Goal: Task Accomplishment & Management: Use online tool/utility

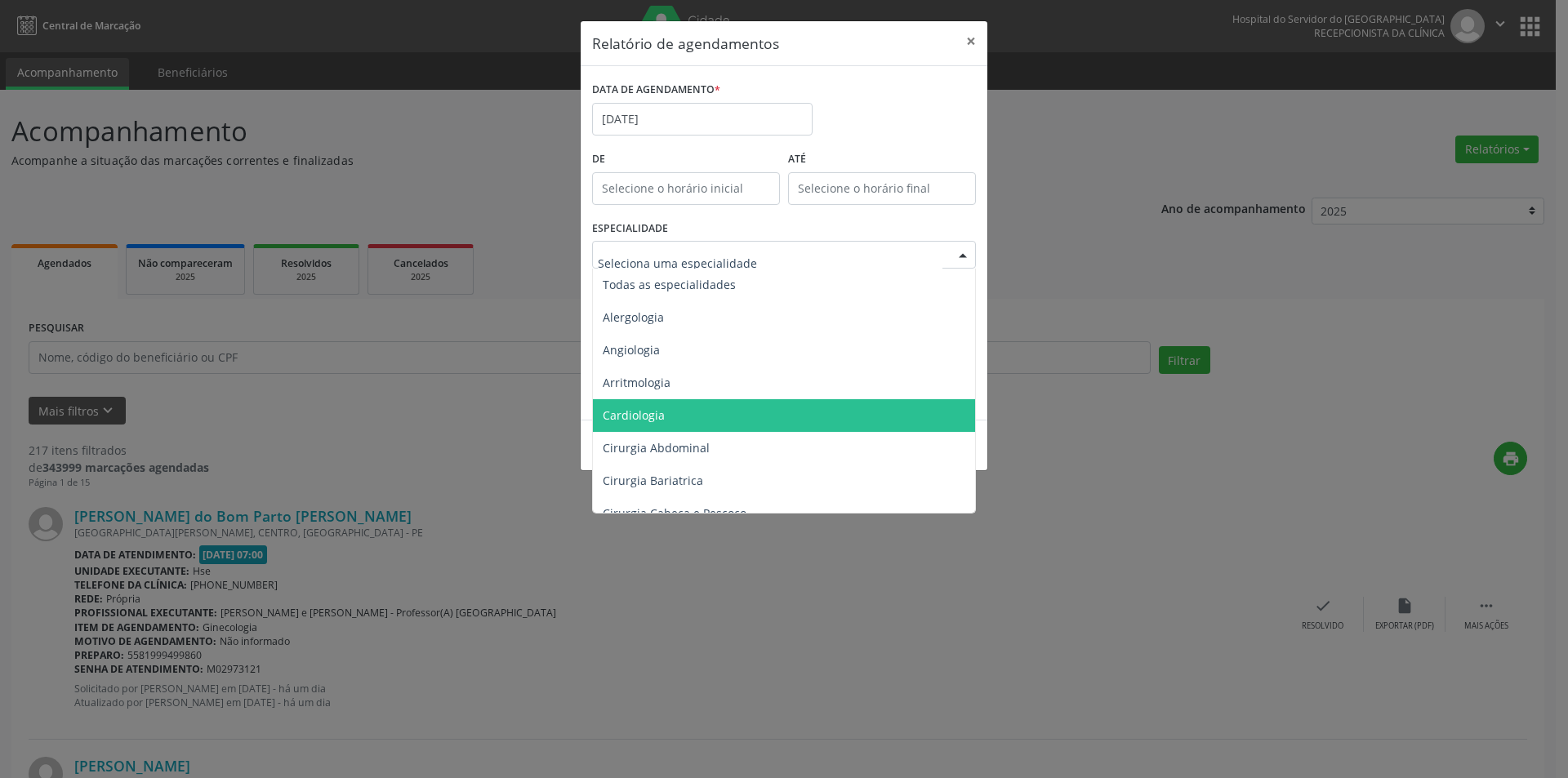
click at [666, 409] on span "Cardiologia" at bounding box center [786, 416] width 385 height 33
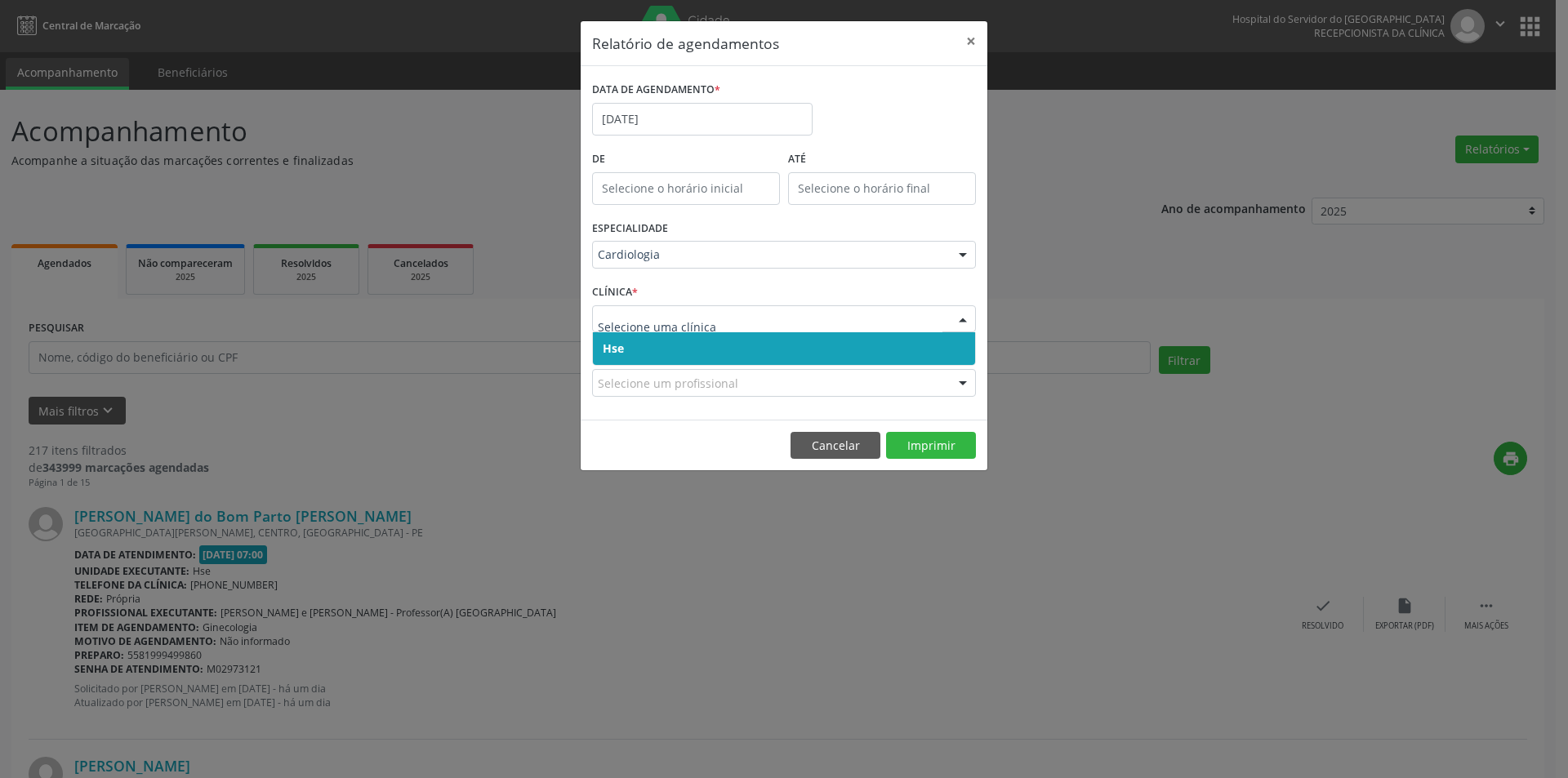
click at [651, 354] on span "Hse" at bounding box center [784, 349] width 383 height 33
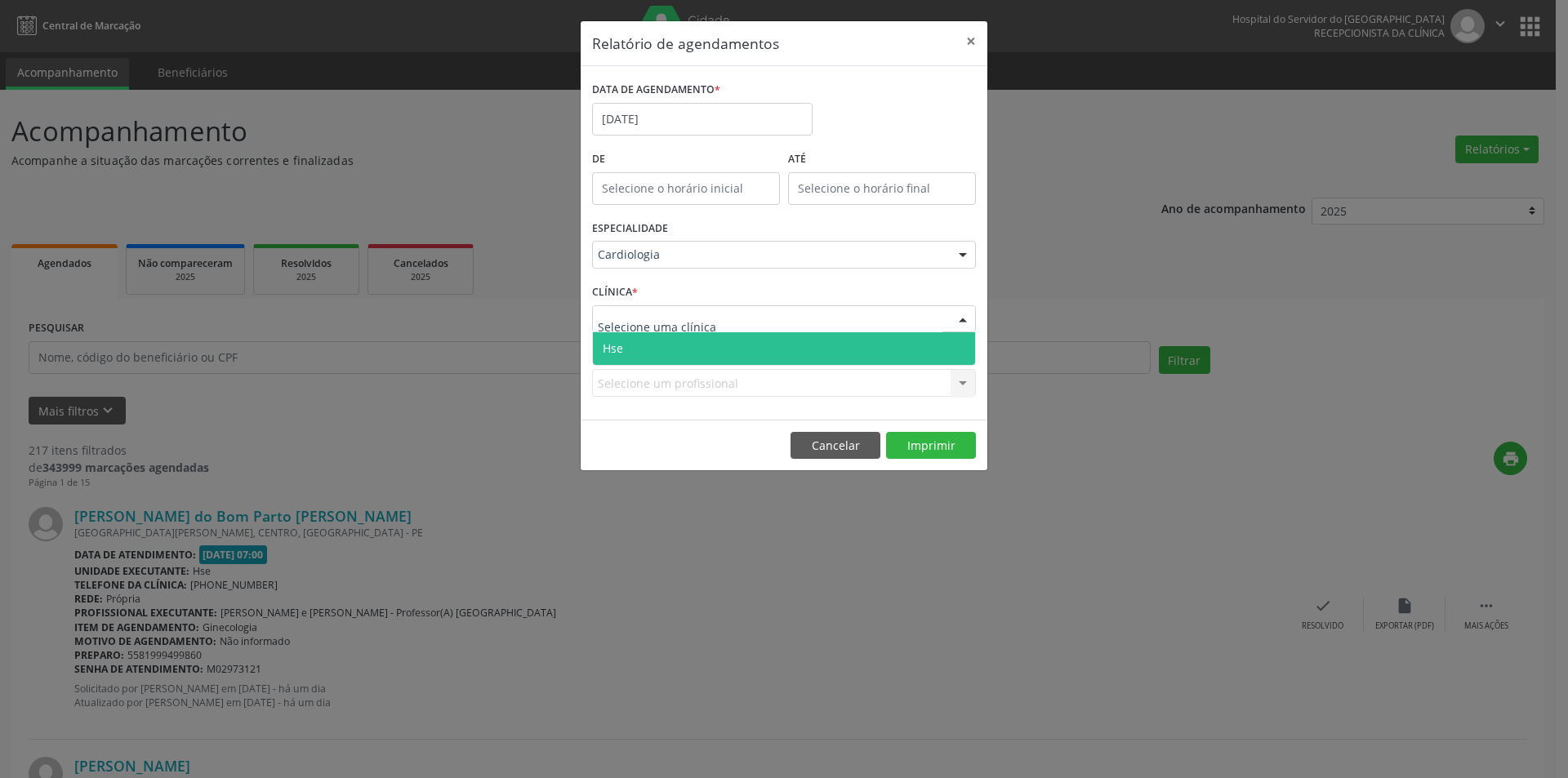
click at [656, 351] on span "Hse" at bounding box center [784, 349] width 383 height 33
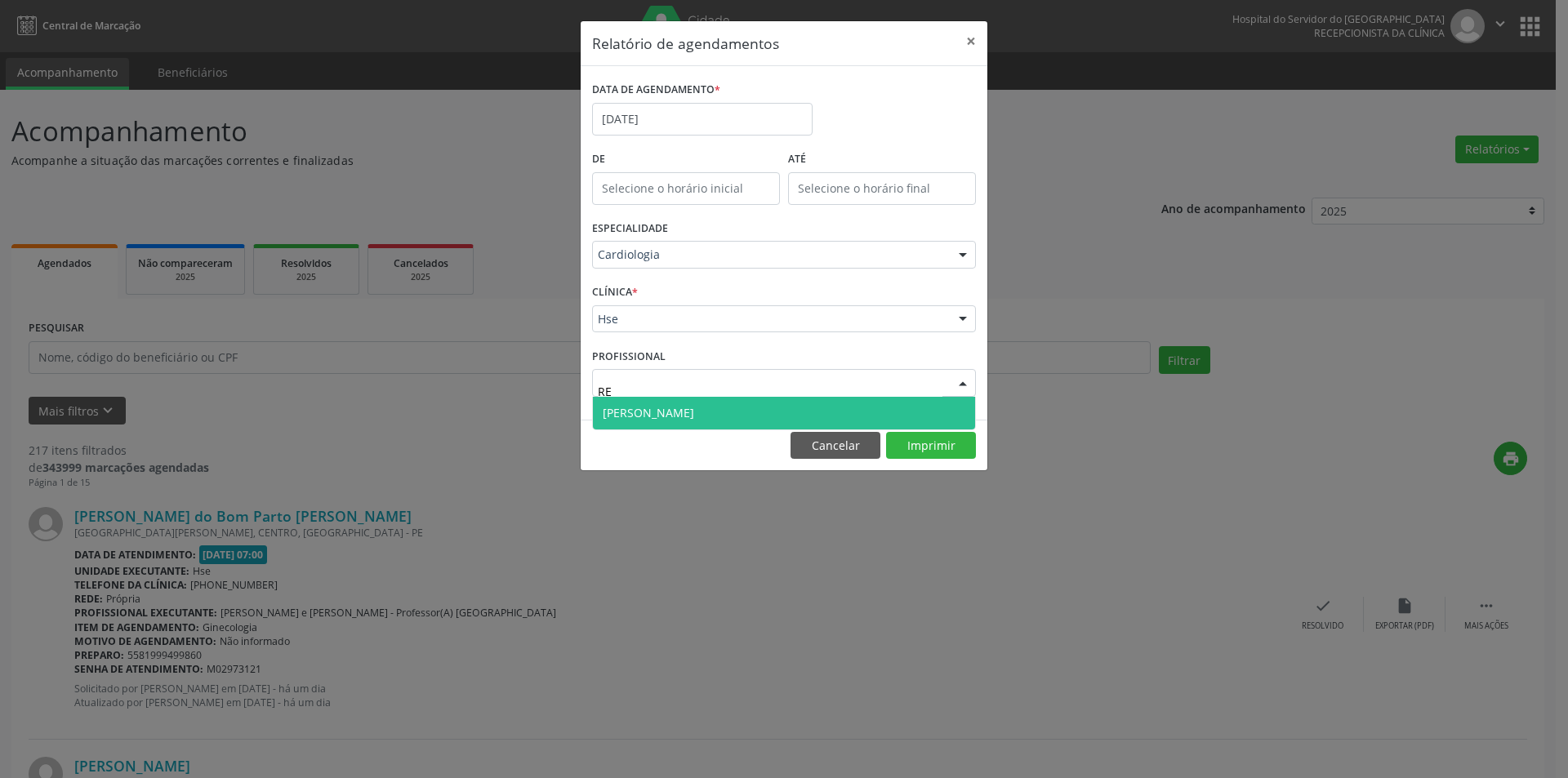
type input "REG"
click at [668, 409] on span "[PERSON_NAME]" at bounding box center [649, 413] width 92 height 16
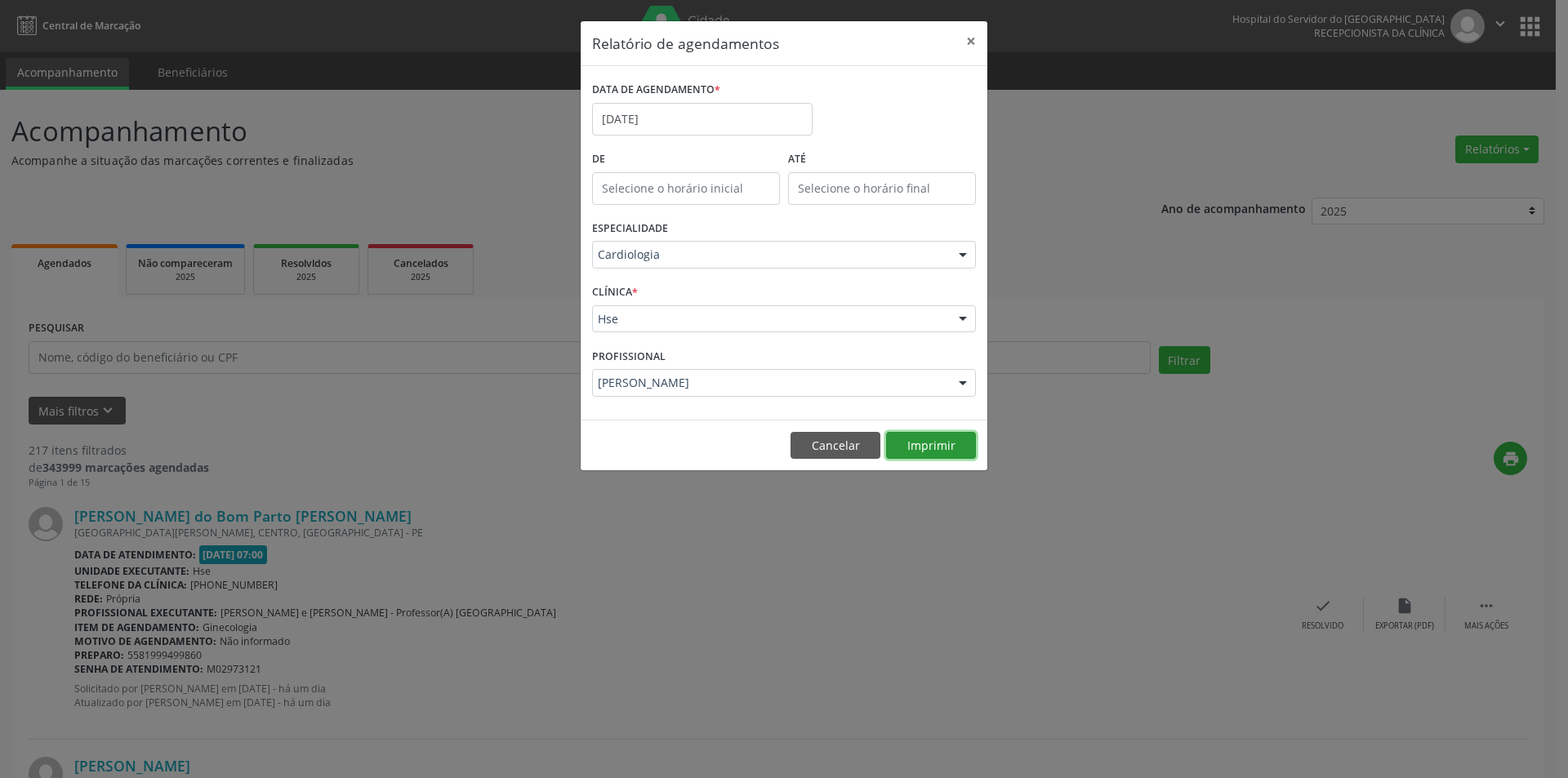
click at [954, 444] on button "Imprimir" at bounding box center [931, 446] width 90 height 28
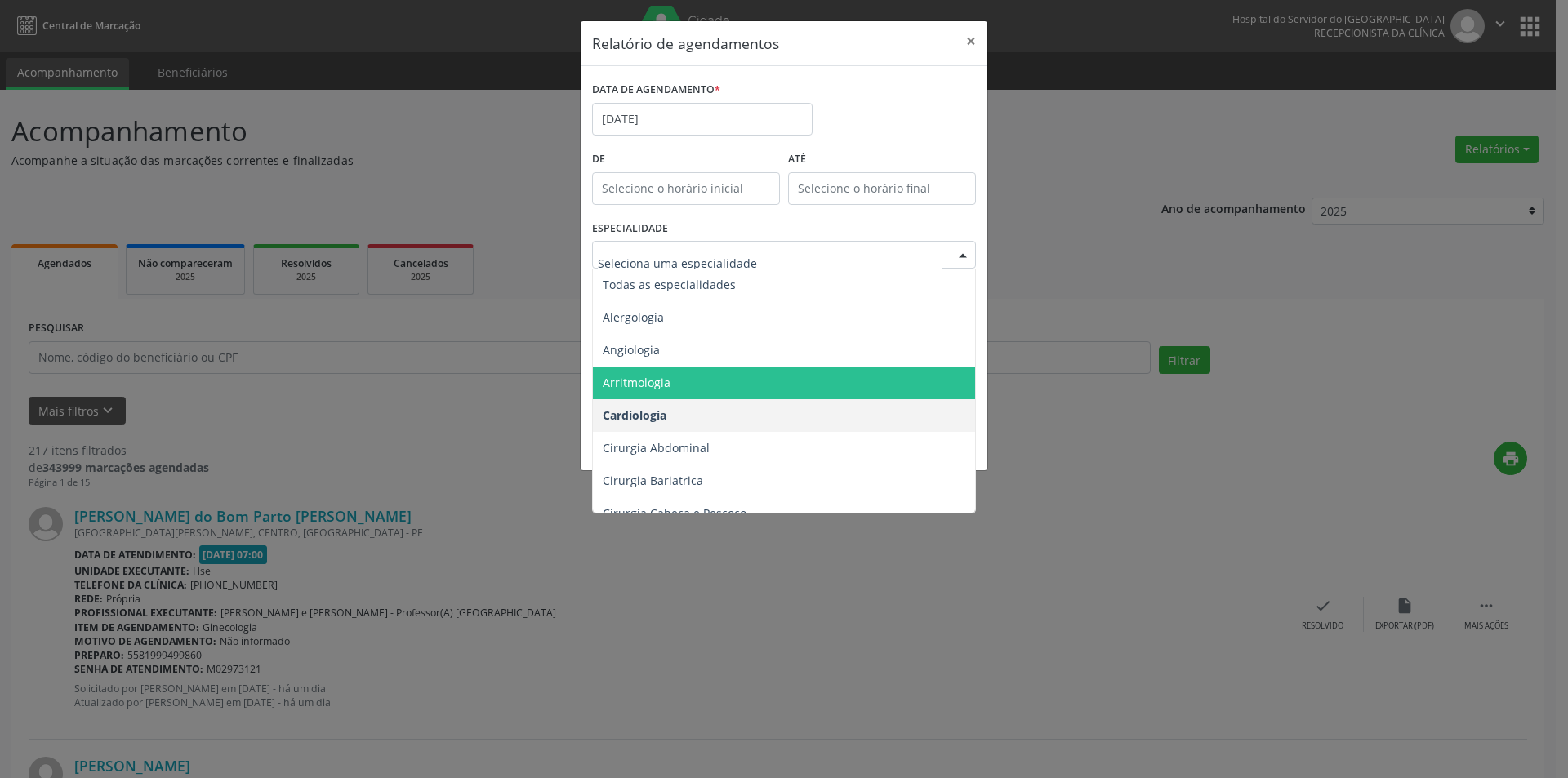
click at [682, 255] on input "text" at bounding box center [770, 263] width 345 height 33
type input "PA"
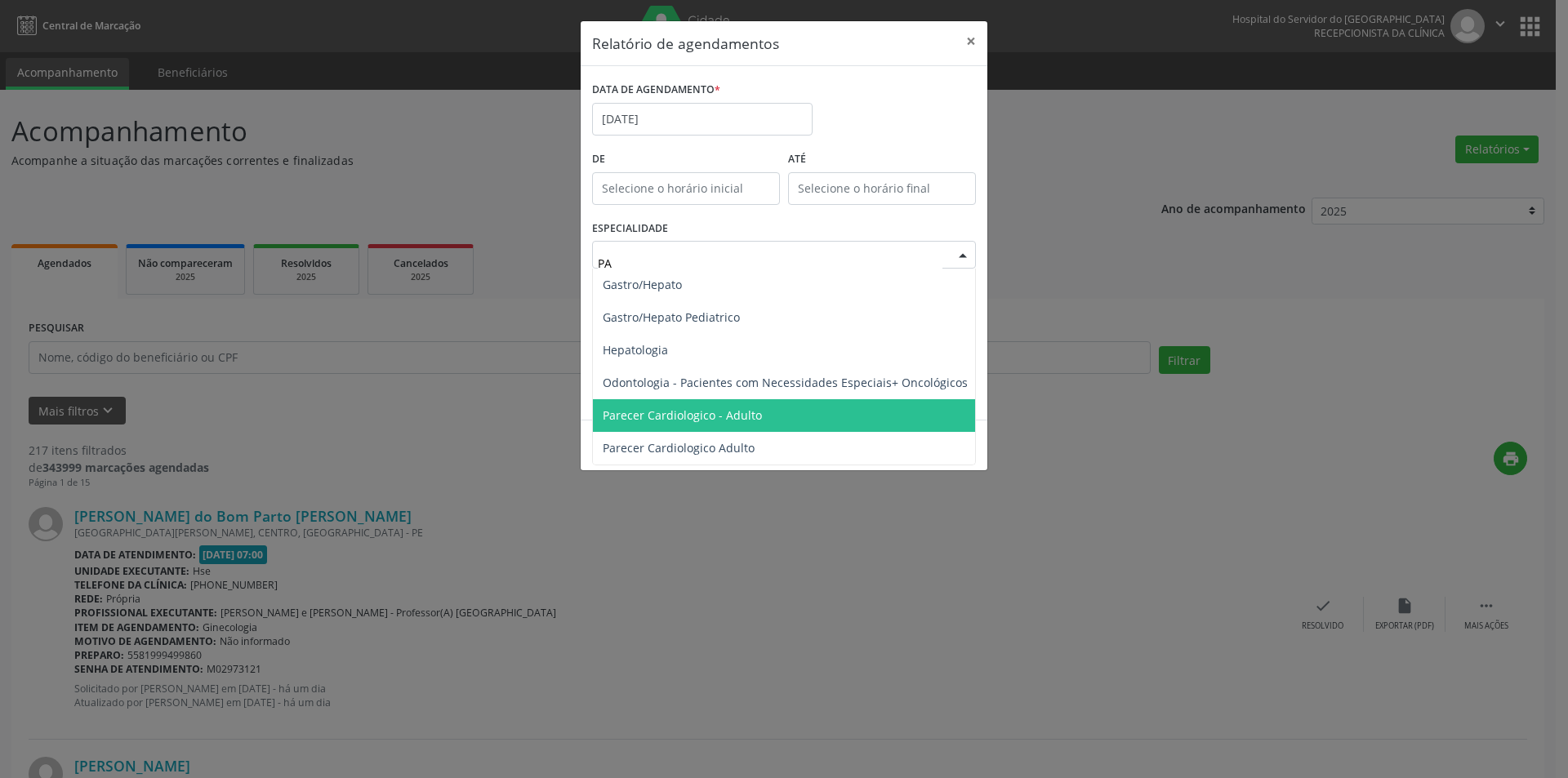
click at [693, 425] on span "Parecer Cardiologico - Adulto" at bounding box center [786, 416] width 385 height 33
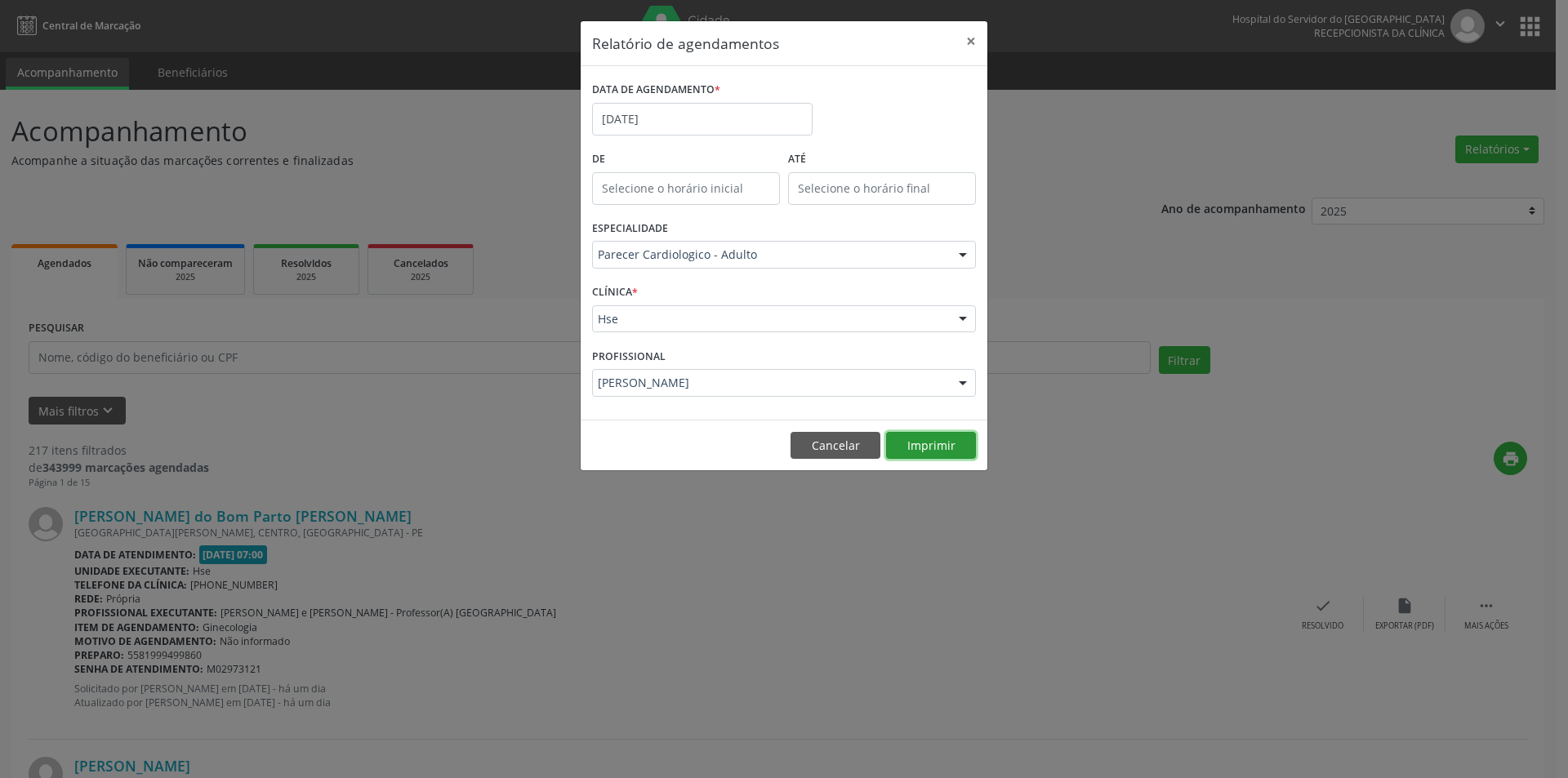
click at [931, 446] on button "Imprimir" at bounding box center [931, 446] width 90 height 28
click at [659, 129] on input "[DATE]" at bounding box center [702, 120] width 220 height 33
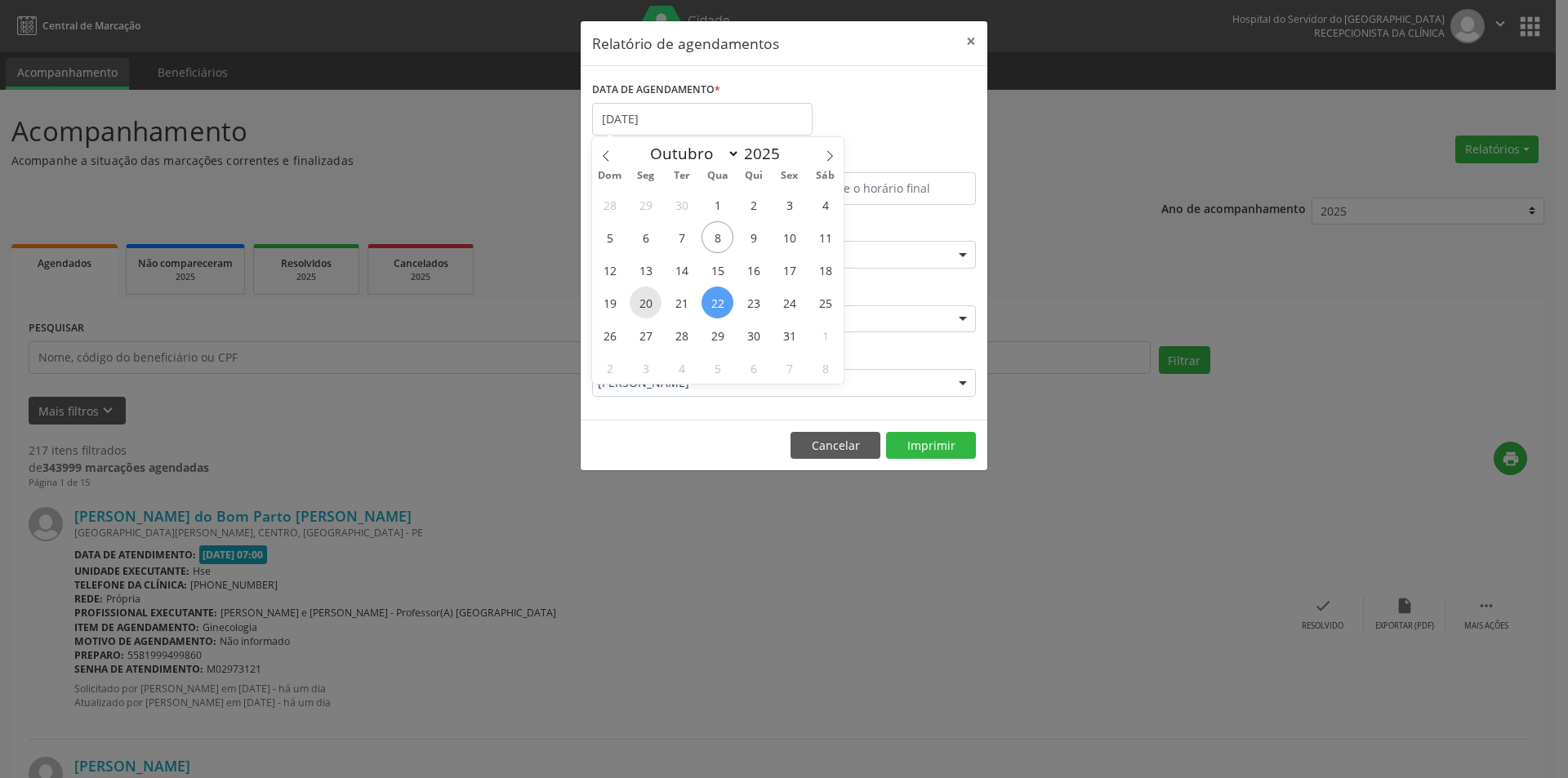
click at [645, 305] on span "20" at bounding box center [646, 302] width 32 height 32
type input "[DATE]"
click at [645, 305] on span "20" at bounding box center [646, 302] width 32 height 32
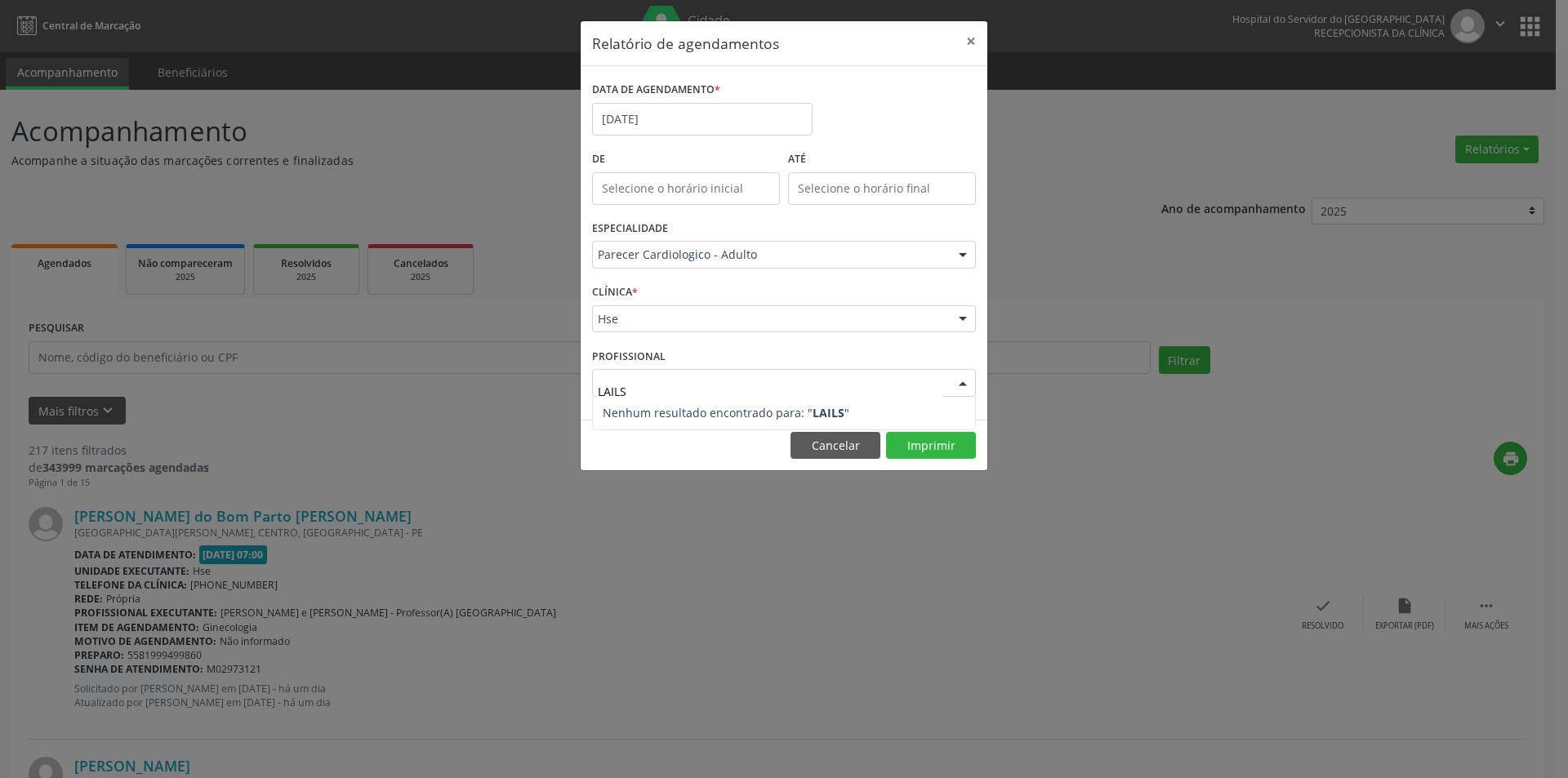
type input "LAILS"
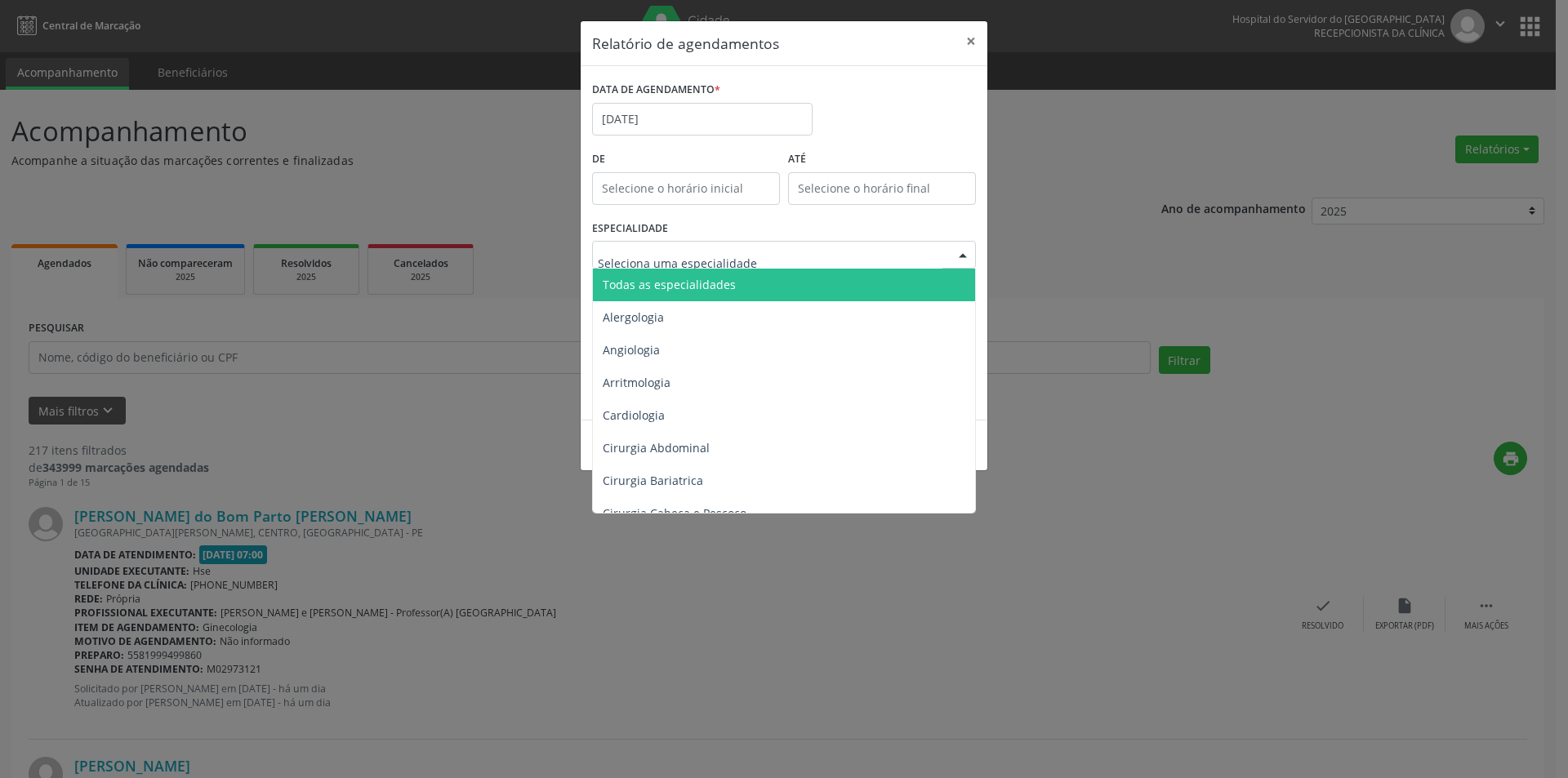
click at [729, 283] on span "Todas as especialidades" at bounding box center [669, 284] width 134 height 16
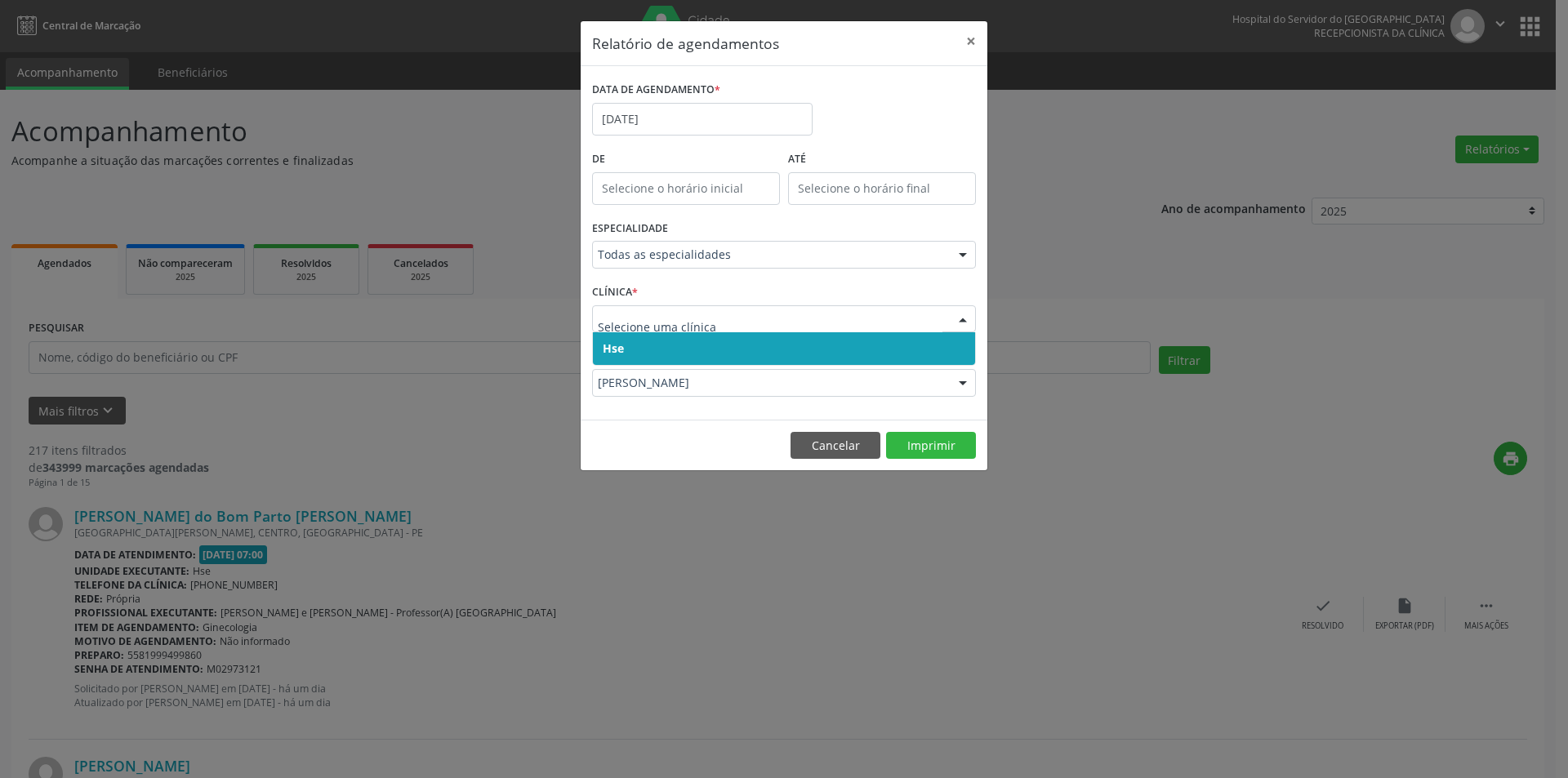
click at [643, 350] on span "Hse" at bounding box center [784, 349] width 383 height 33
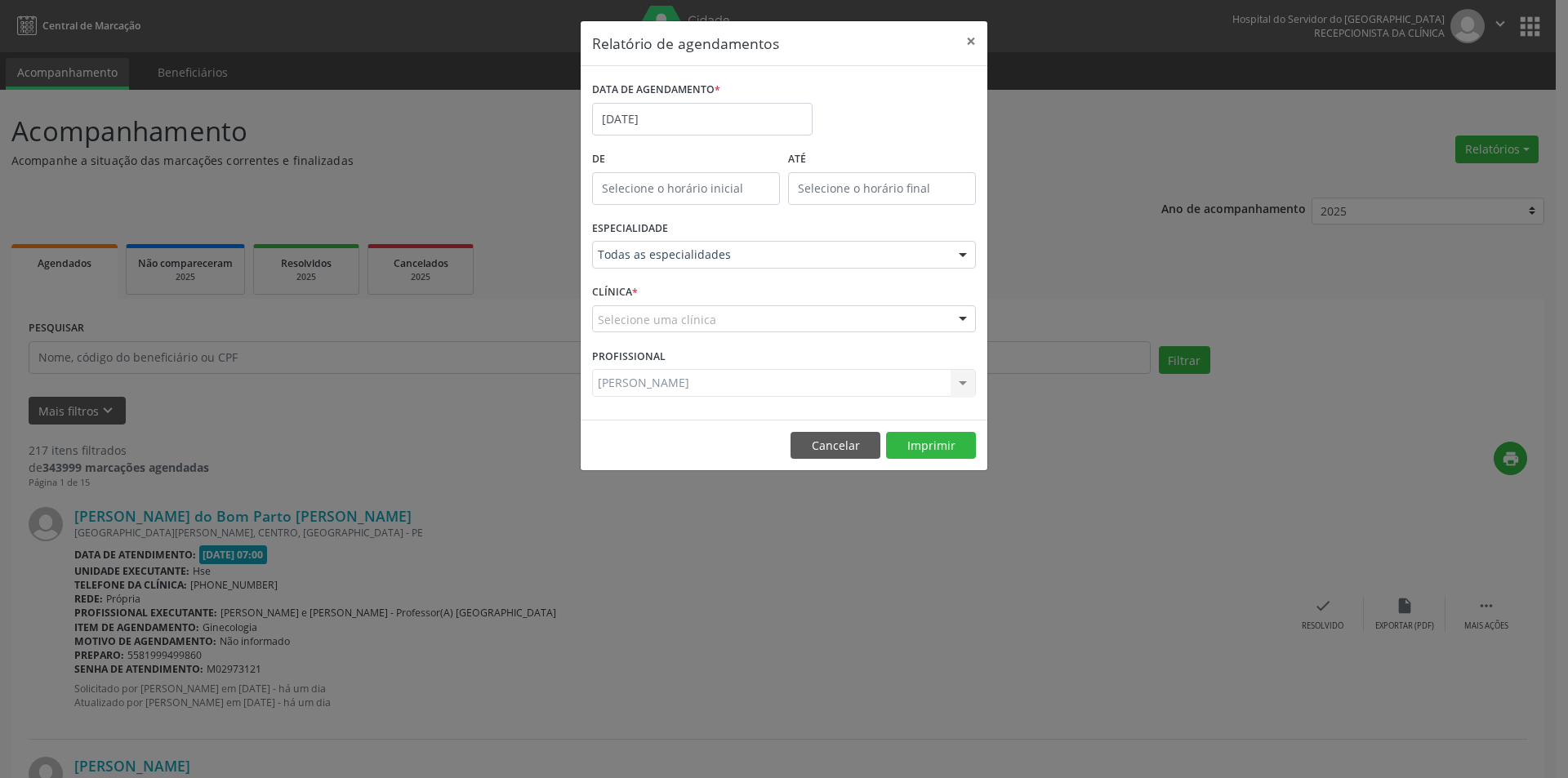
click at [643, 350] on form "DATA DE AGENDAMENTO * [DATE] De ATÉ ESPECIALIDADE Todas as especialidades Todas…" at bounding box center [784, 243] width 384 height 331
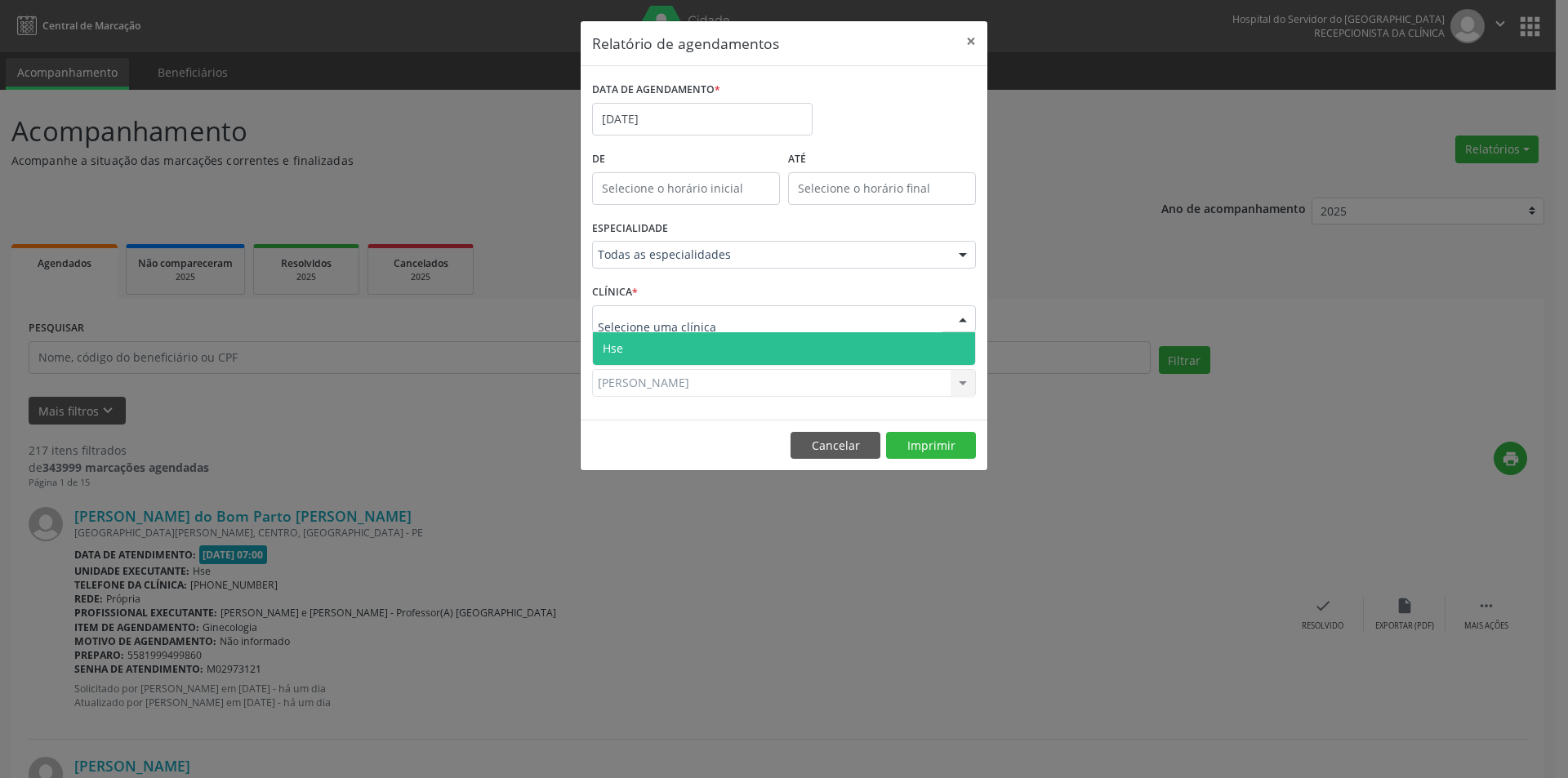
click at [660, 351] on span "Hse" at bounding box center [784, 349] width 383 height 33
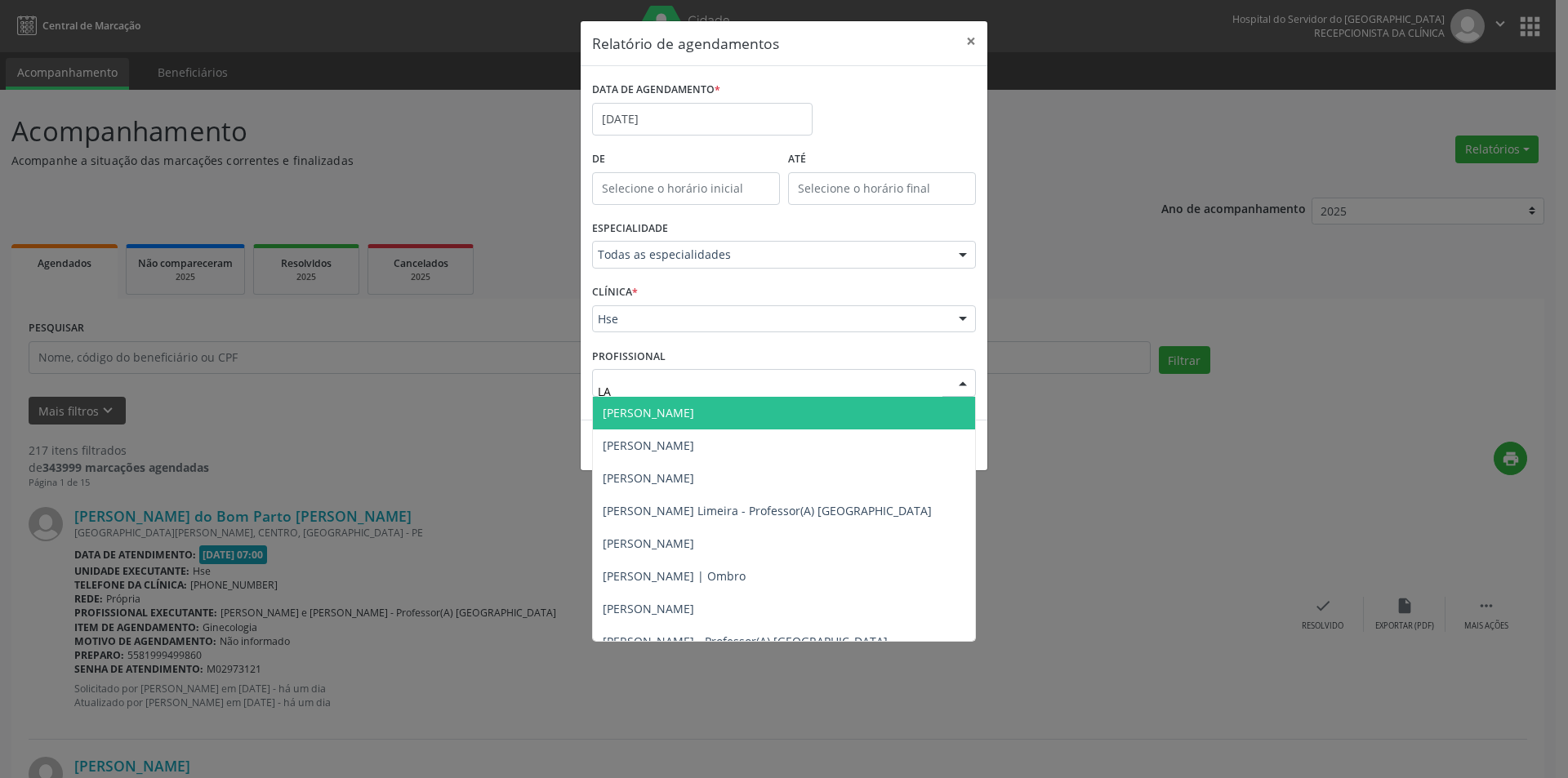
type input "LAI"
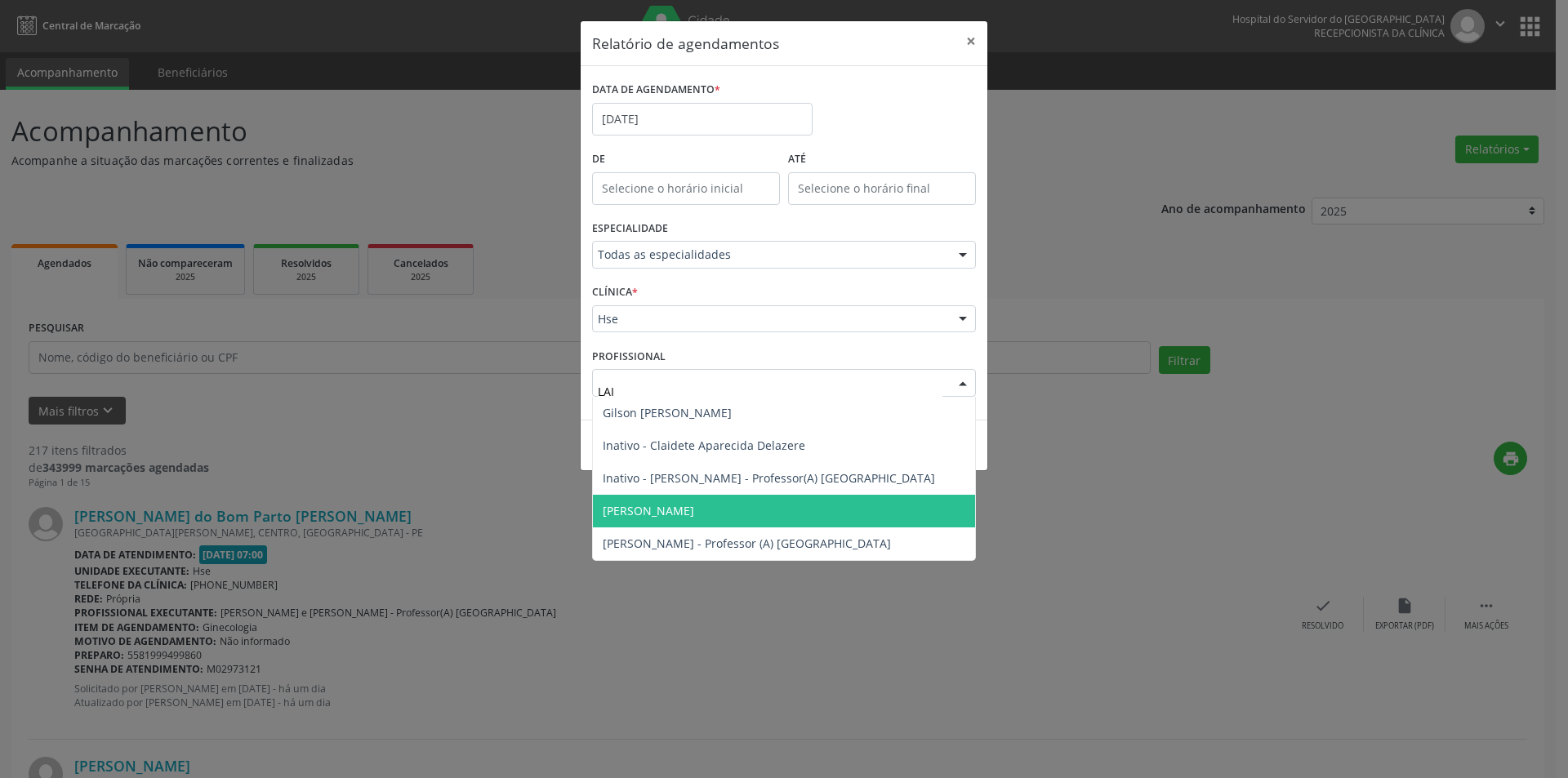
click at [678, 513] on span "[PERSON_NAME]" at bounding box center [649, 510] width 92 height 16
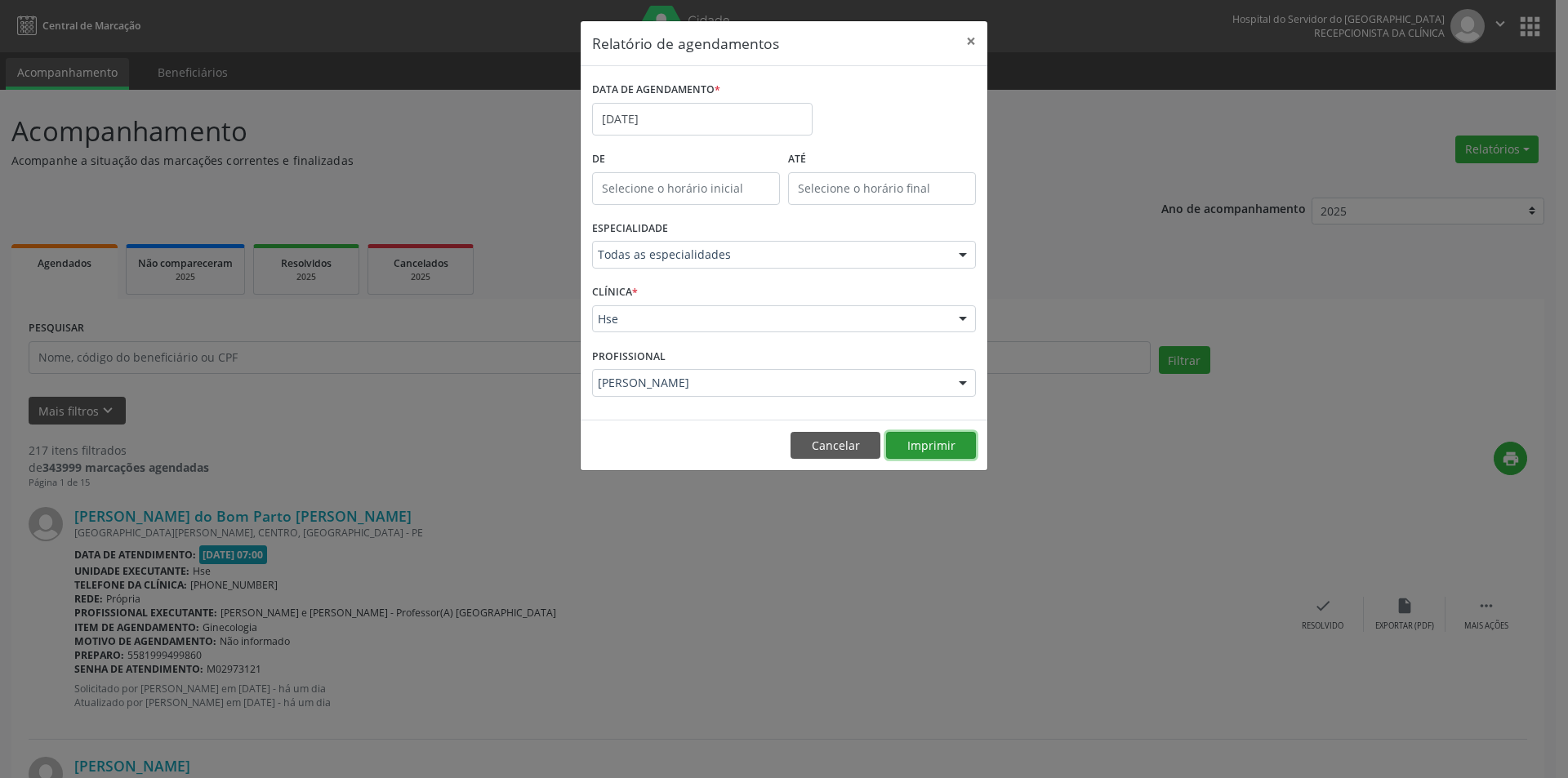
click at [899, 441] on button "Imprimir" at bounding box center [931, 446] width 90 height 28
click at [806, 441] on button "Cancelar" at bounding box center [836, 446] width 90 height 28
